Goal: Task Accomplishment & Management: Use online tool/utility

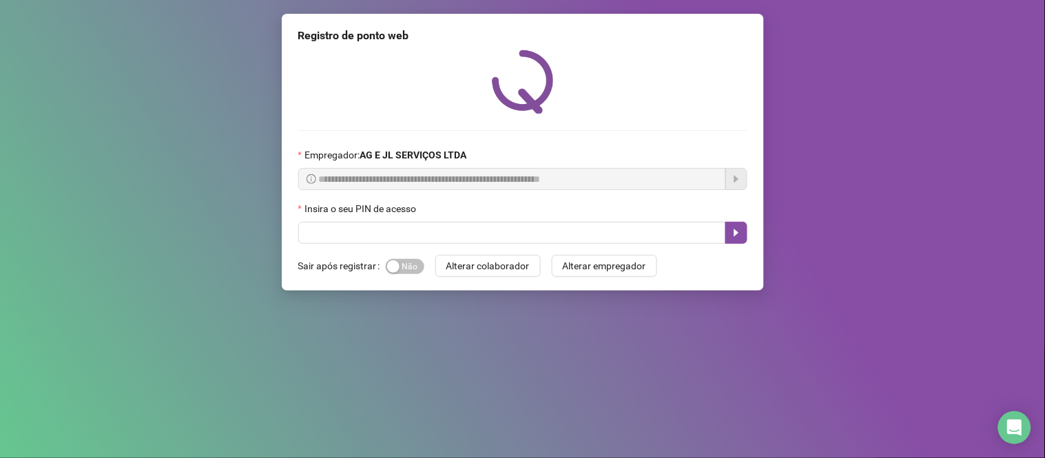
click at [417, 274] on div "Sim Não" at bounding box center [405, 266] width 39 height 16
click at [414, 273] on span "Sim Não" at bounding box center [405, 266] width 39 height 15
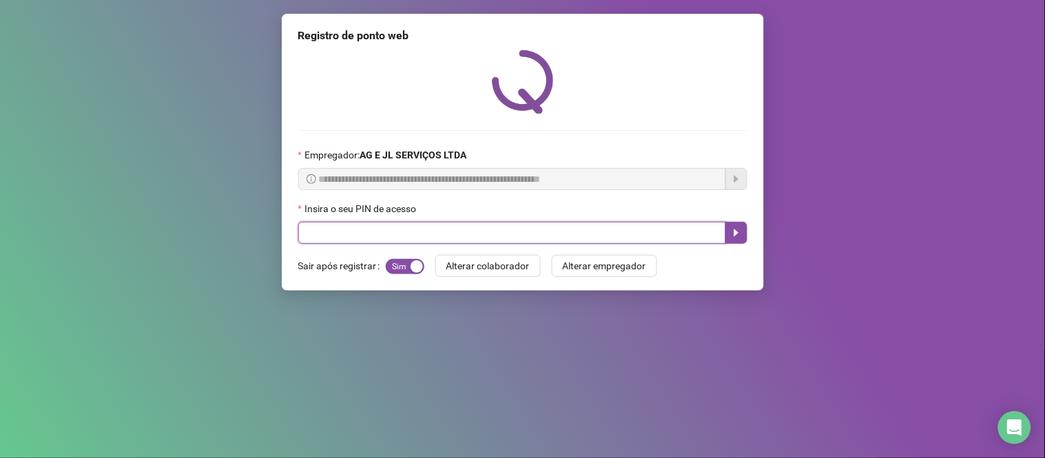
click at [438, 240] on input "text" at bounding box center [512, 233] width 428 height 22
type input "**"
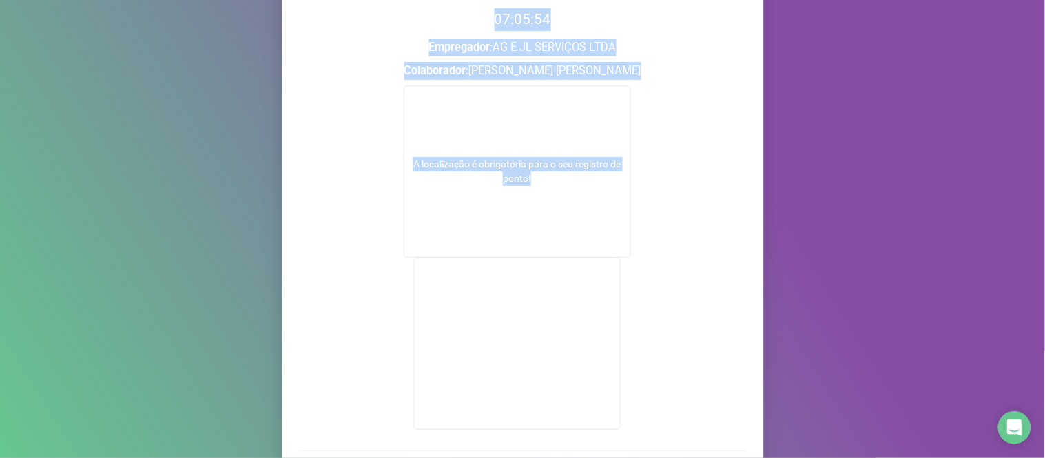
drag, startPoint x: 1044, startPoint y: 100, endPoint x: 1044, endPoint y: 173, distance: 73.0
click at [1044, 177] on div "Registro de ponto web 07:05:54 Empregador : AG E JL SERVIÇOS LTDA Colaborador :…" at bounding box center [522, 229] width 1045 height 458
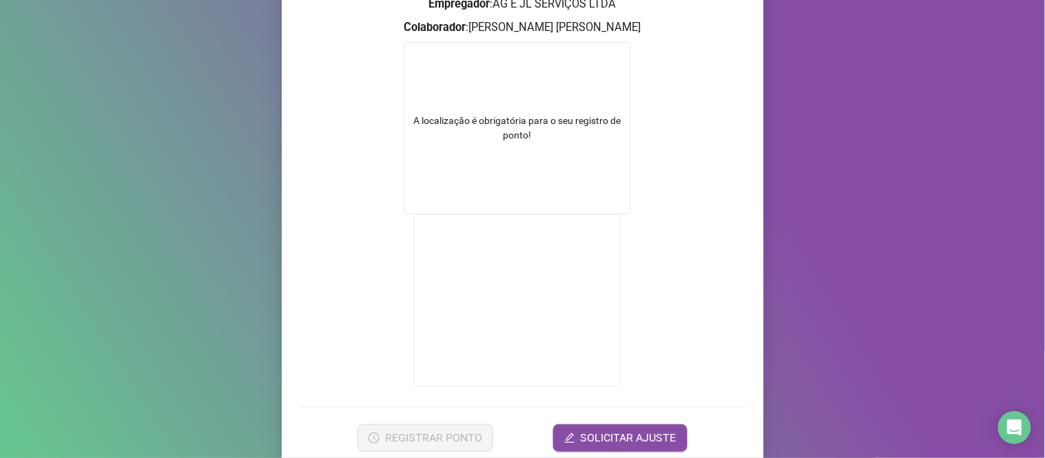
scroll to position [236, 0]
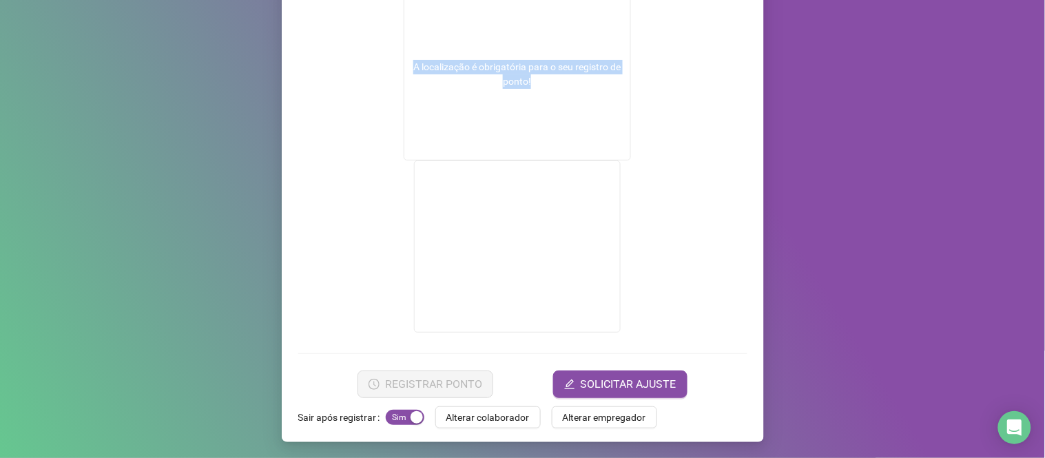
drag, startPoint x: 1044, startPoint y: 335, endPoint x: 1044, endPoint y: 411, distance: 76.4
click at [1044, 411] on div "Registro de ponto web 07:05:58 Empregador : AG E JL SERVIÇOS LTDA Colaborador :…" at bounding box center [522, 229] width 1045 height 458
click at [490, 424] on span "Alterar colaborador" at bounding box center [487, 417] width 83 height 15
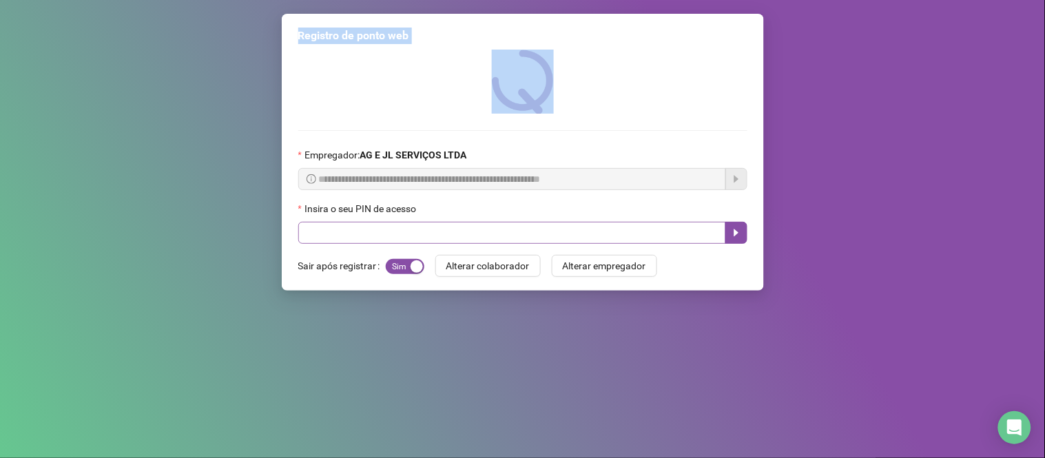
click at [496, 238] on input "text" at bounding box center [512, 233] width 428 height 22
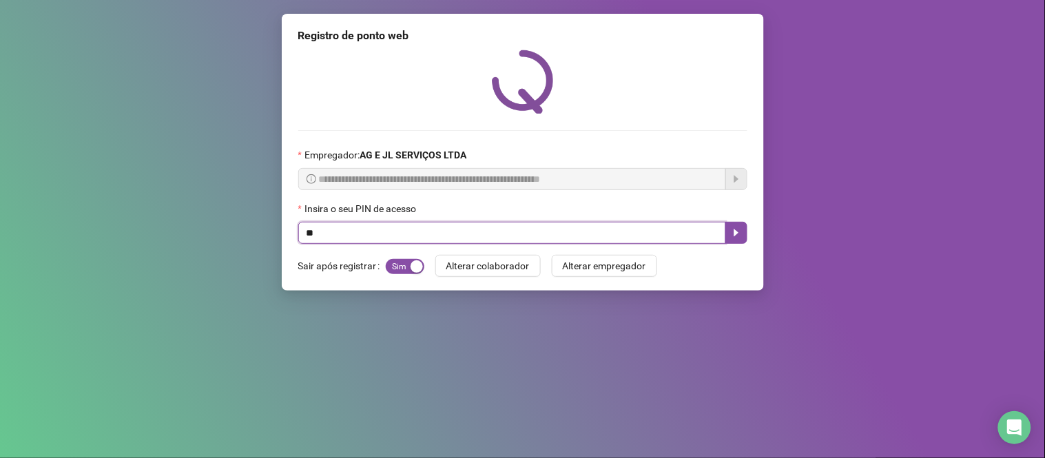
type input "**"
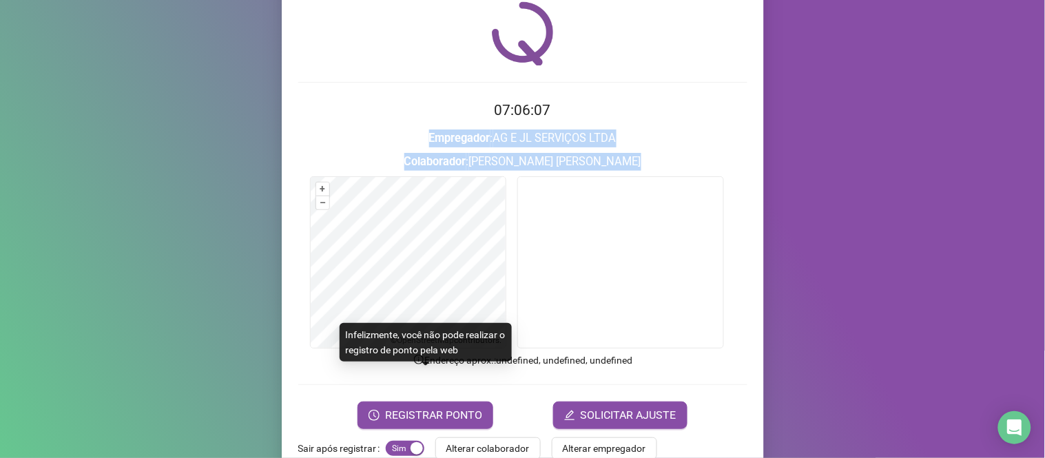
scroll to position [79, 0]
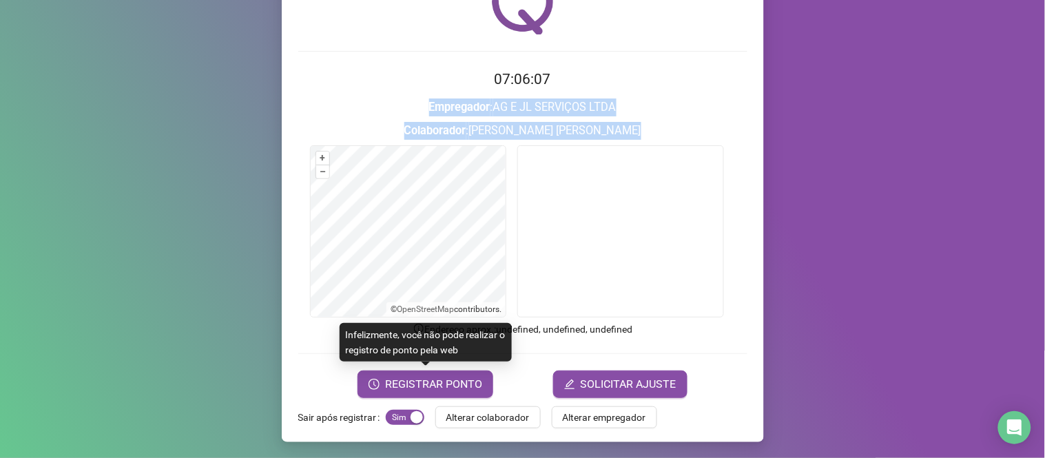
drag, startPoint x: 1044, startPoint y: 180, endPoint x: 1034, endPoint y: 311, distance: 131.3
click at [1044, 319] on div "Registro de ponto web 07:06:07 Empregador : AG E JL SERVIÇOS LTDA Colaborador :…" at bounding box center [522, 229] width 1045 height 458
click at [441, 378] on span "REGISTRAR PONTO" at bounding box center [433, 384] width 97 height 17
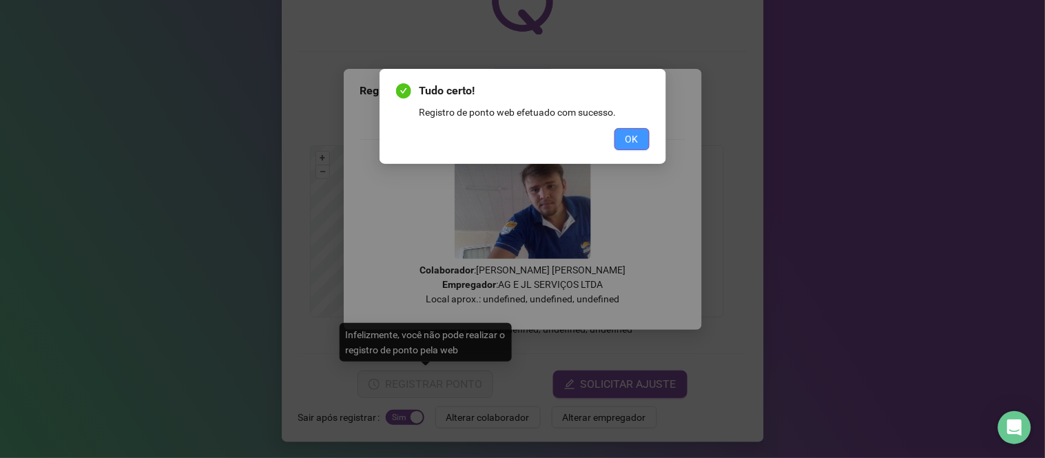
click at [634, 144] on span "OK" at bounding box center [631, 139] width 13 height 15
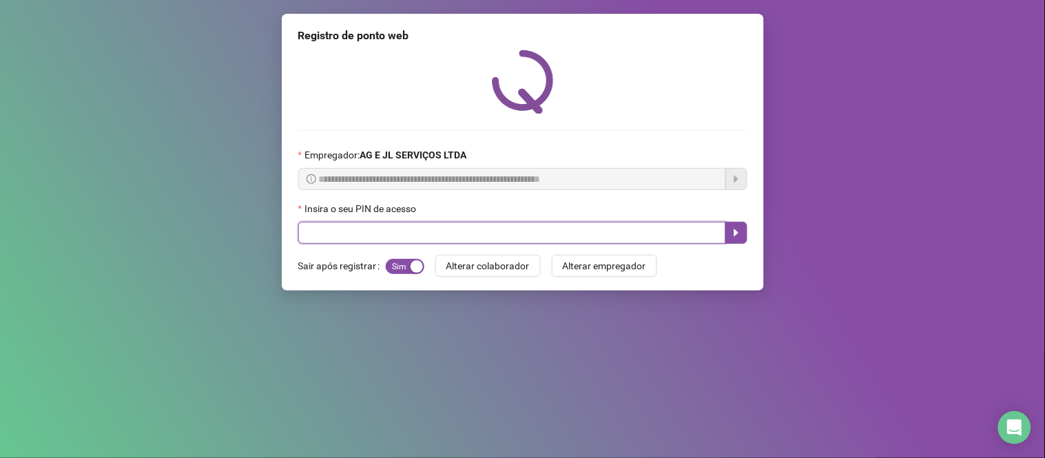
click at [538, 237] on input "text" at bounding box center [512, 233] width 428 height 22
